Goal: Transaction & Acquisition: Purchase product/service

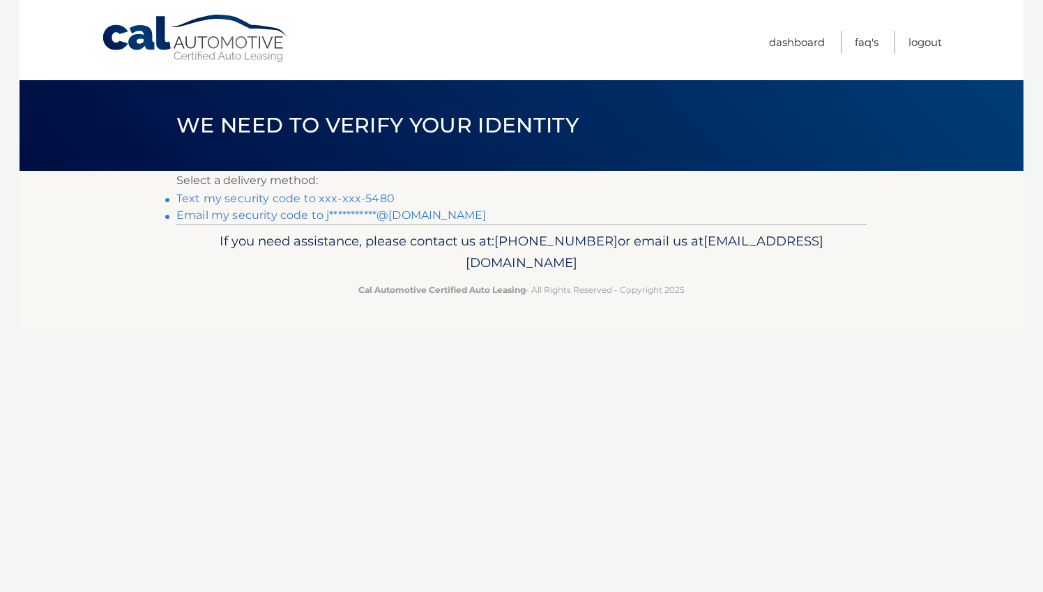
click at [290, 218] on link "**********" at bounding box center [331, 215] width 310 height 13
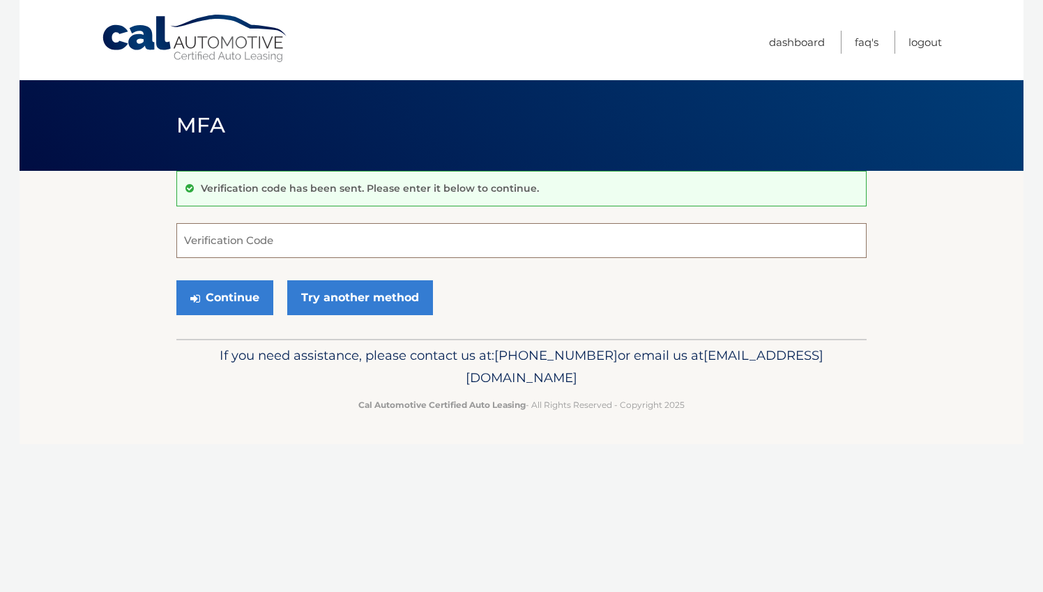
click at [250, 243] on input "Verification Code" at bounding box center [521, 240] width 690 height 35
paste input "723549"
click at [218, 291] on button "Continue" at bounding box center [224, 297] width 97 height 35
click at [244, 306] on button "Continue" at bounding box center [224, 297] width 97 height 35
type input "723549"
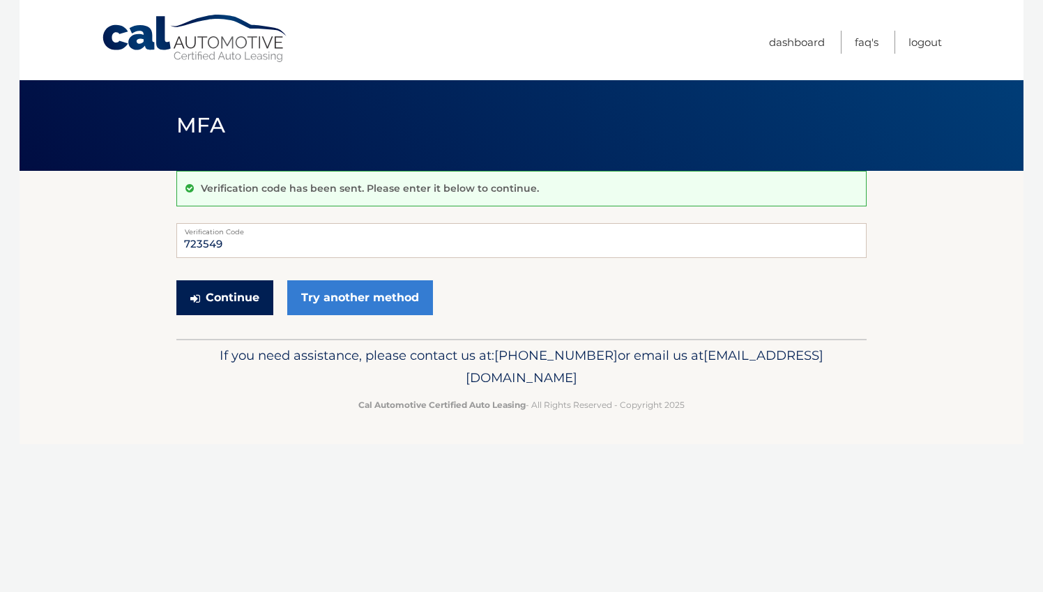
click at [228, 297] on button "Continue" at bounding box center [224, 297] width 97 height 35
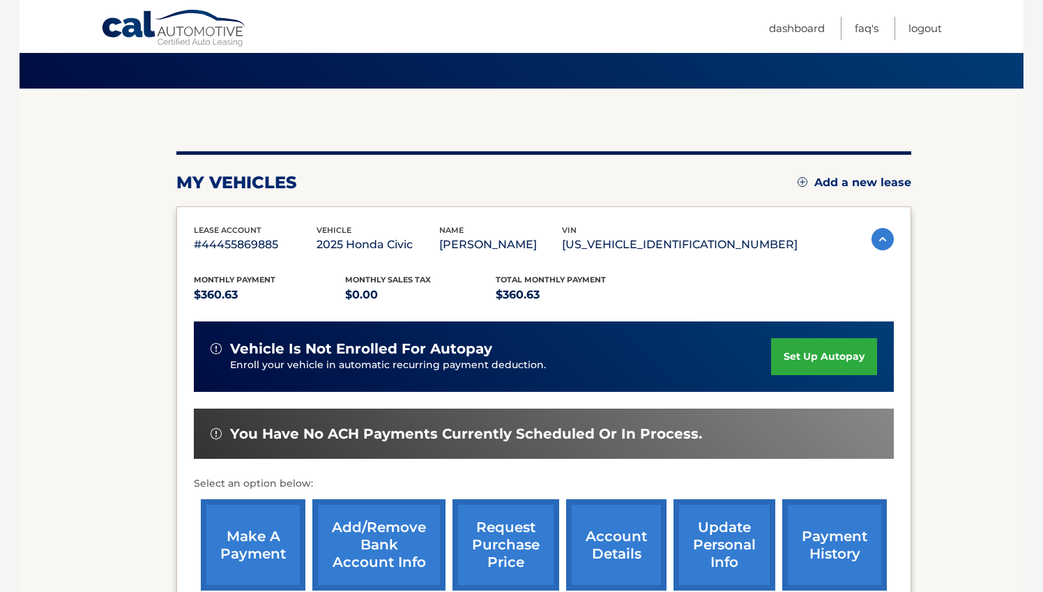
scroll to position [84, 0]
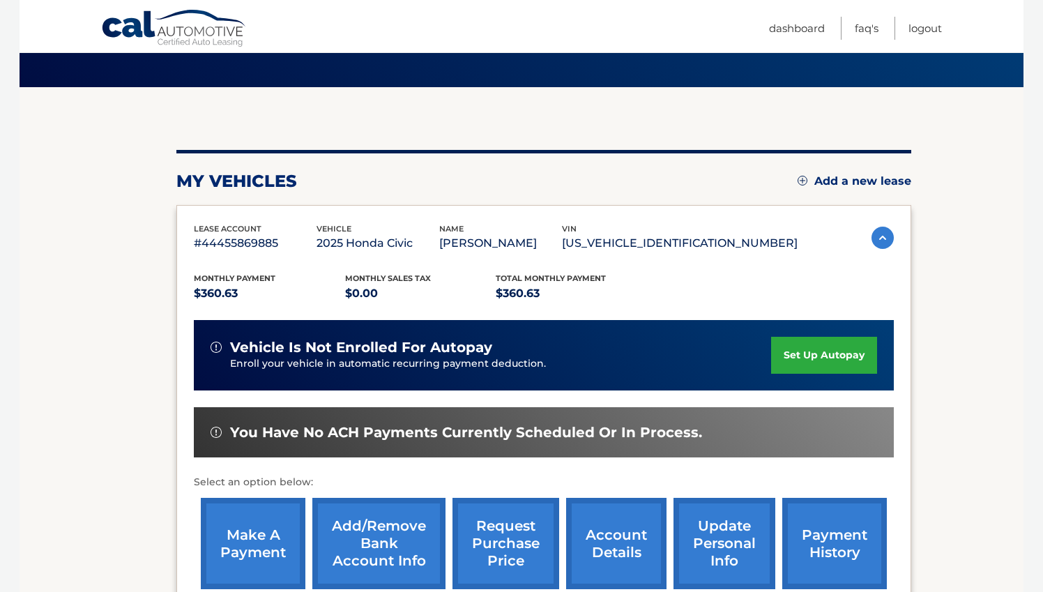
click at [266, 538] on link "make a payment" at bounding box center [253, 543] width 105 height 91
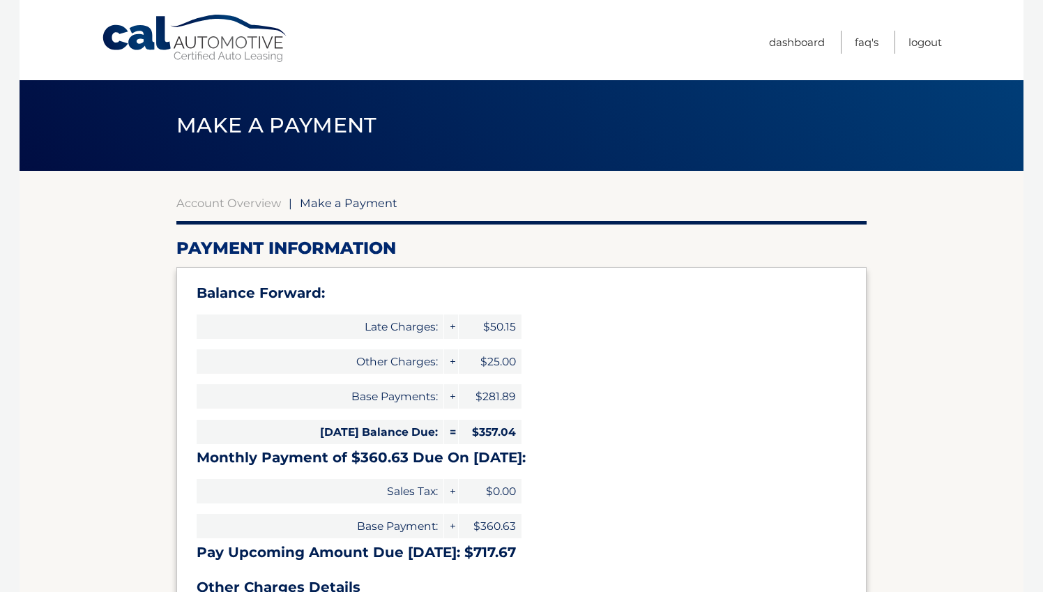
select select "NTcxMDljZWYtYTExMC00YjdiLWFhMWMtOTZlNzIyMGFiMmY5"
click at [779, 38] on link "Dashboard" at bounding box center [797, 42] width 56 height 23
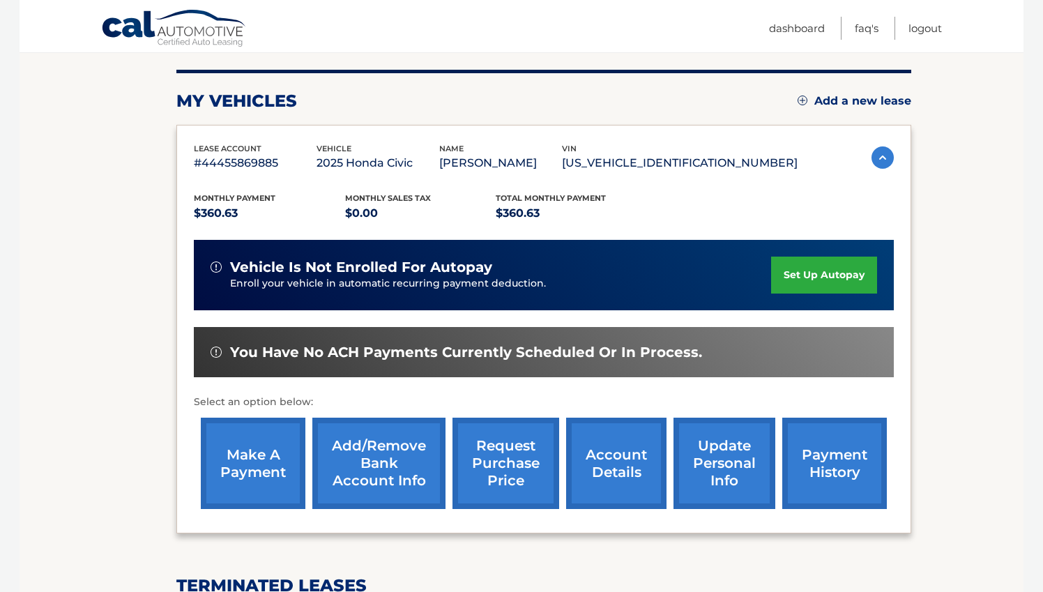
scroll to position [217, 0]
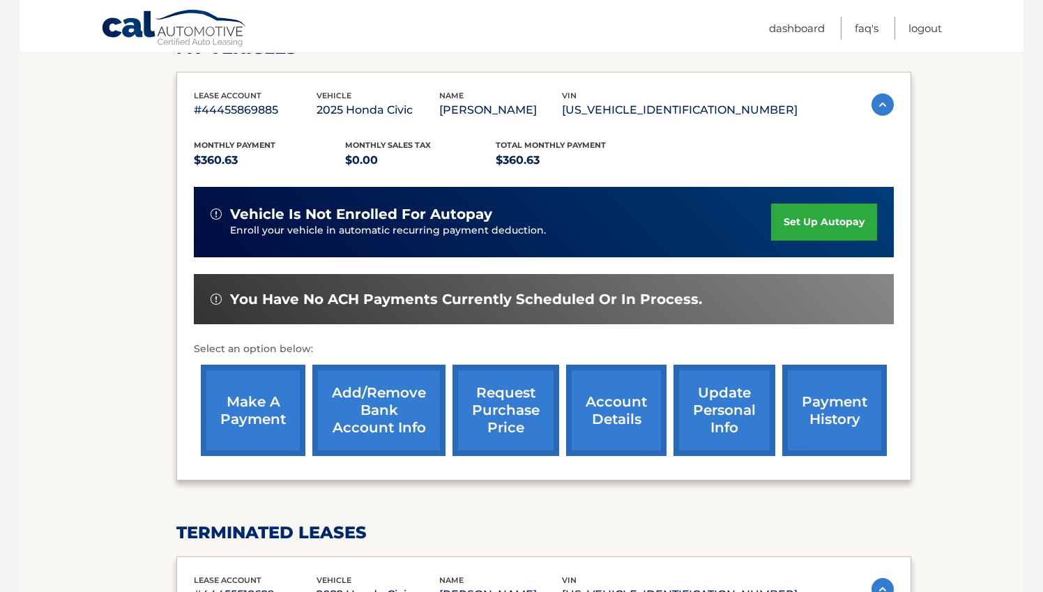
click at [250, 402] on link "make a payment" at bounding box center [253, 410] width 105 height 91
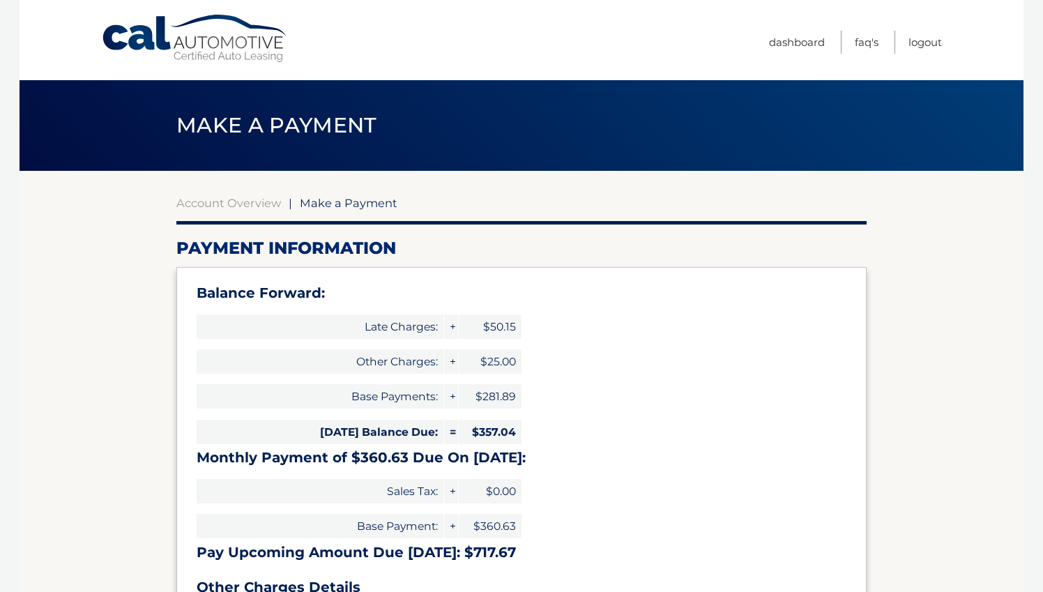
select select "NTcxMDljZWYtYTExMC00YjdiLWFhMWMtOTZlNzIyMGFiMmY5"
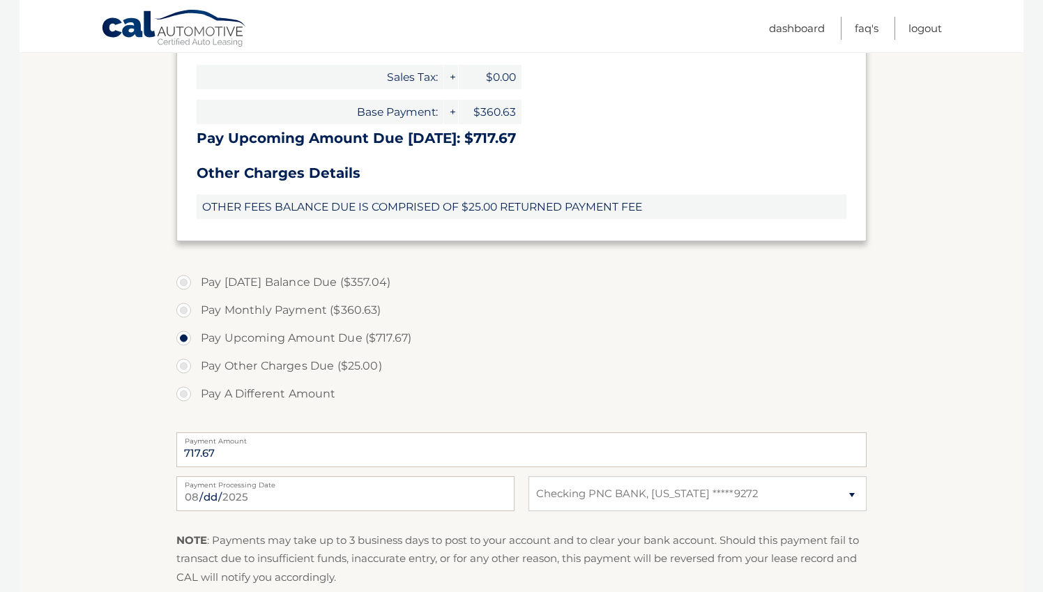
scroll to position [432, 0]
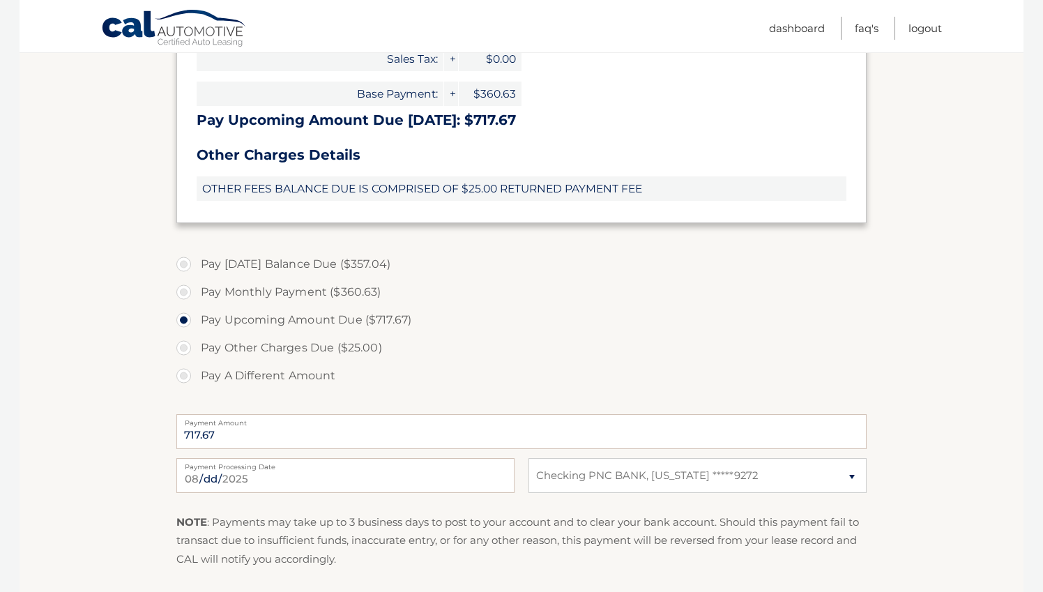
click at [186, 373] on label "Pay A Different Amount" at bounding box center [521, 376] width 690 height 28
click at [186, 373] on input "Pay A Different Amount" at bounding box center [189, 373] width 14 height 22
radio input "true"
click at [301, 432] on input "Payment Amount" at bounding box center [521, 431] width 690 height 35
type input "150"
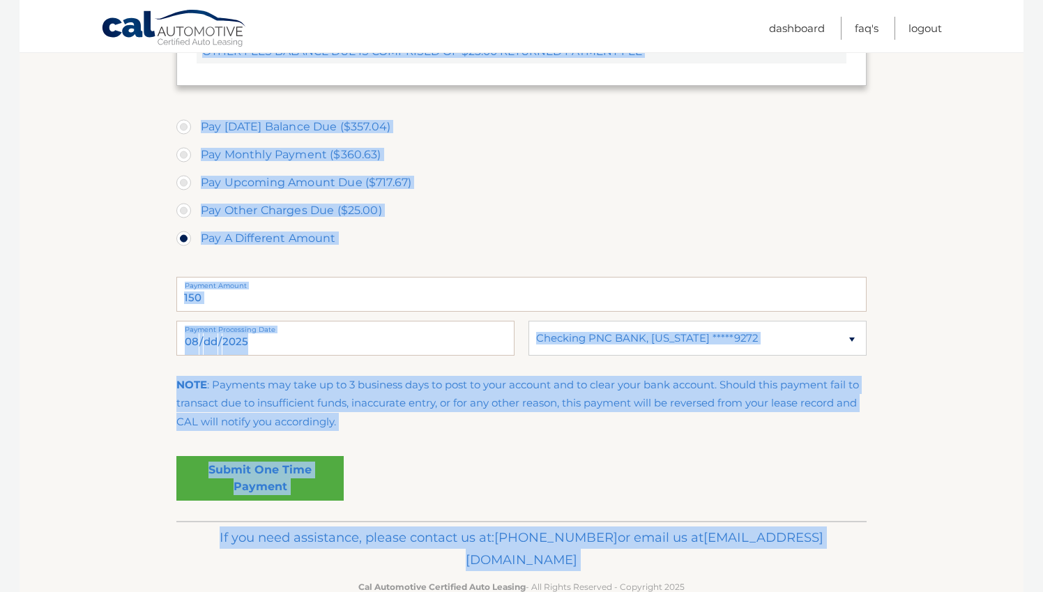
scroll to position [599, 0]
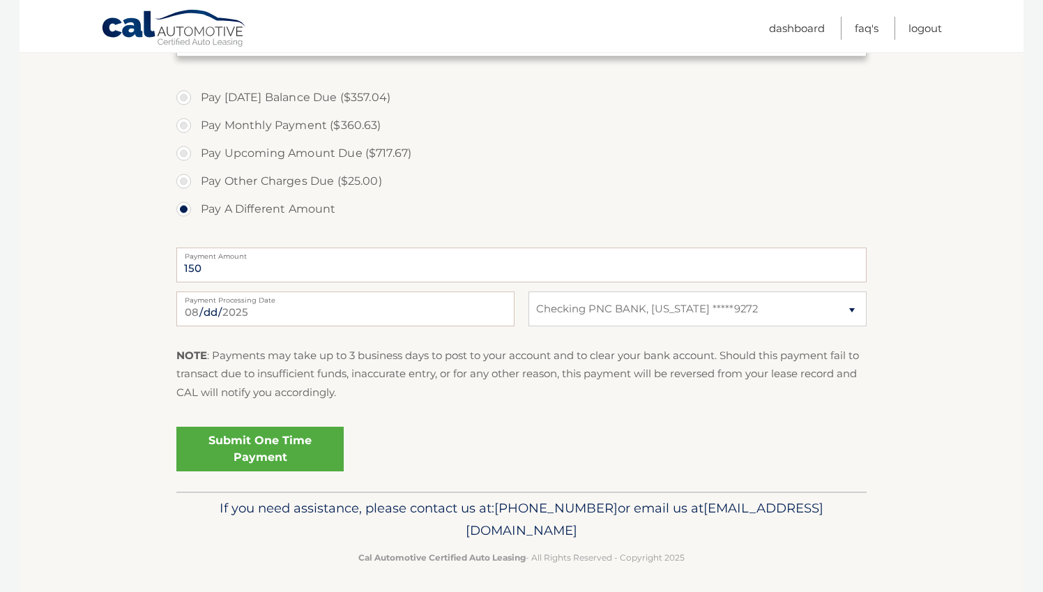
drag, startPoint x: 115, startPoint y: 548, endPoint x: 120, endPoint y: 431, distance: 117.3
click at [120, 431] on section "Account Overview | Make a Payment Payment Information Balance Forward: Late Cha…" at bounding box center [522, 32] width 1004 height 920
click at [268, 443] on link "Submit One Time Payment" at bounding box center [259, 449] width 167 height 45
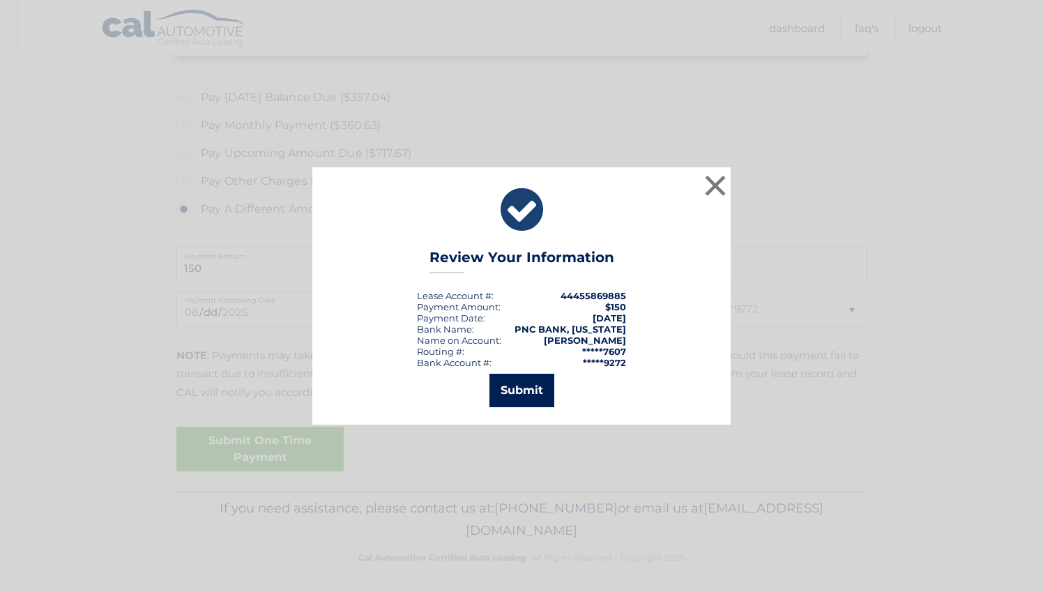
click at [525, 388] on button "Submit" at bounding box center [522, 390] width 65 height 33
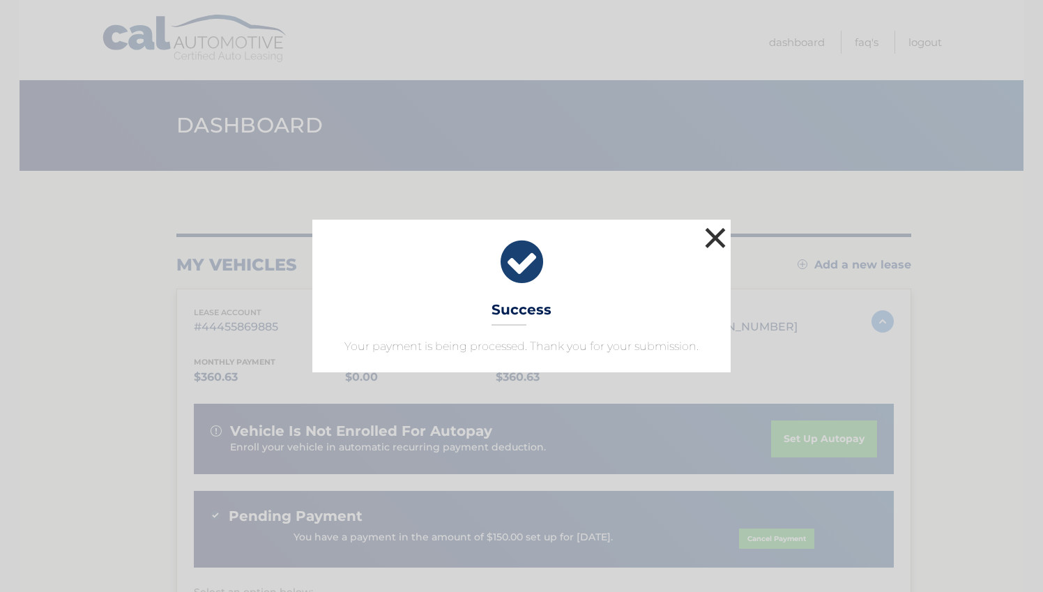
click at [715, 239] on button "×" at bounding box center [716, 238] width 28 height 28
